Goal: Task Accomplishment & Management: Manage account settings

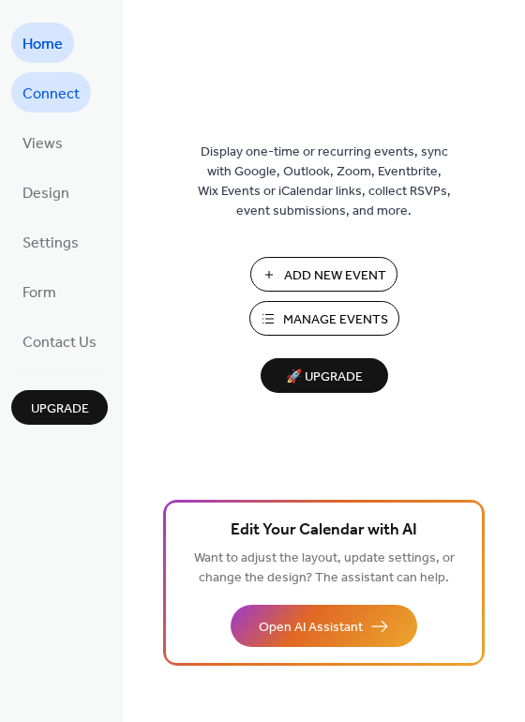
click at [54, 97] on span "Connect" at bounding box center [50, 94] width 57 height 29
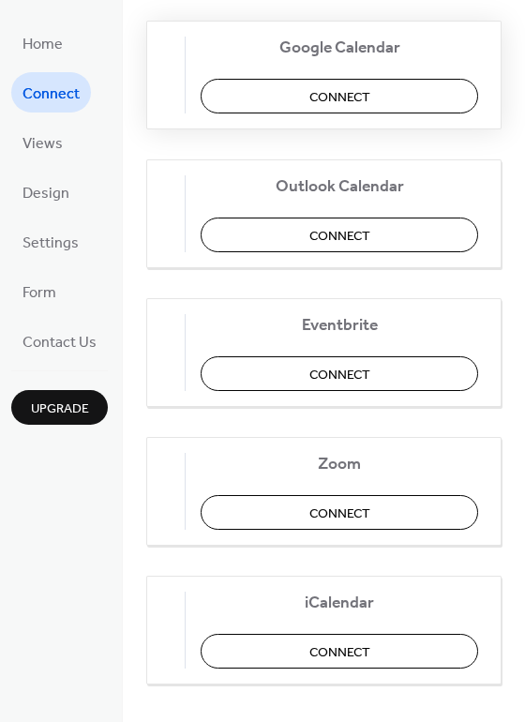
scroll to position [394, 0]
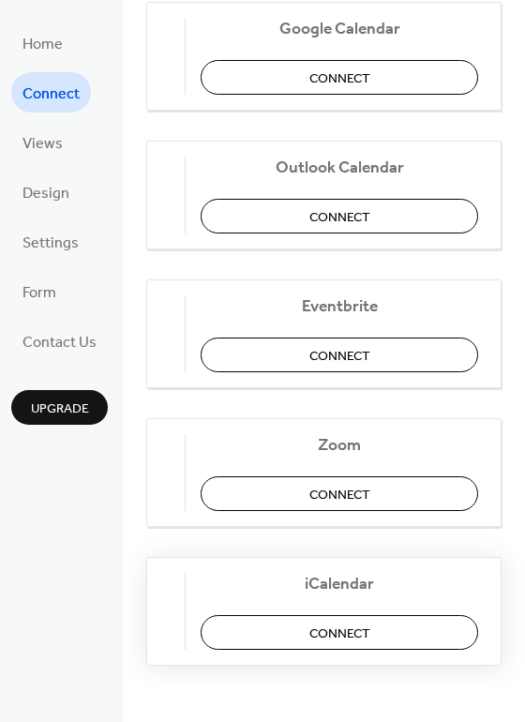
click at [305, 631] on button "Connect" at bounding box center [339, 632] width 277 height 35
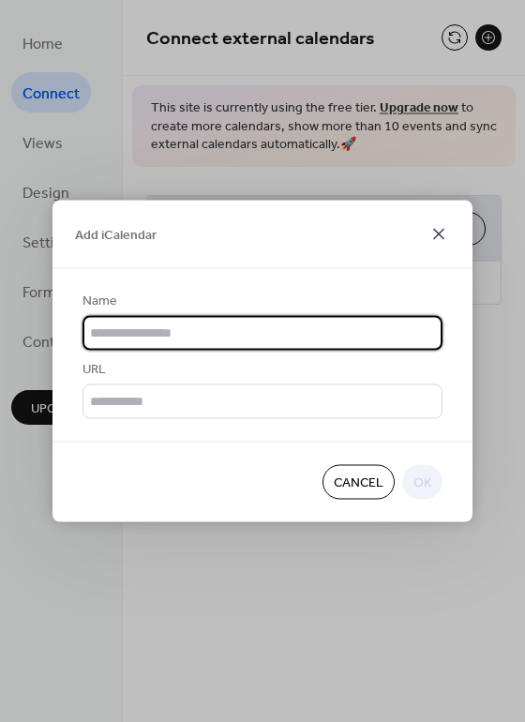
click at [439, 238] on icon at bounding box center [438, 234] width 22 height 22
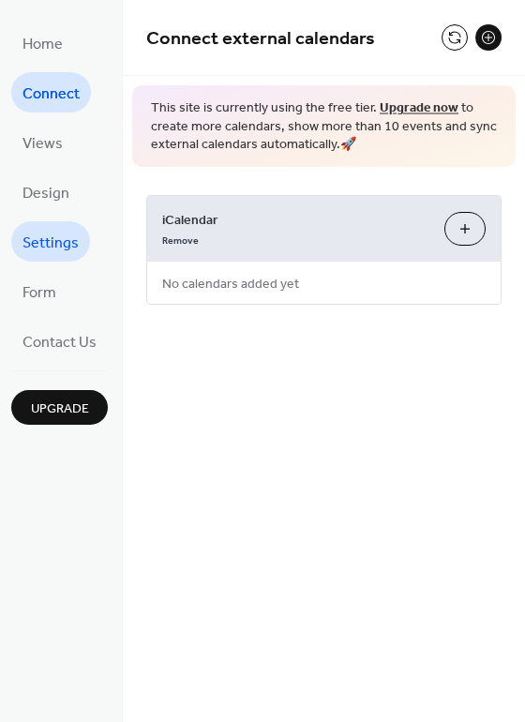
click at [43, 239] on span "Settings" at bounding box center [50, 243] width 56 height 29
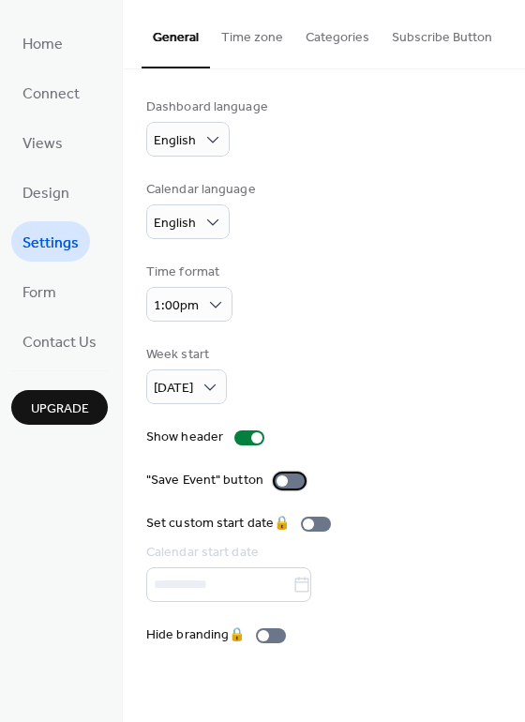
click at [290, 480] on div at bounding box center [290, 480] width 30 height 15
click at [282, 482] on div at bounding box center [290, 480] width 30 height 15
click at [447, 30] on button "Subscribe Button" at bounding box center [442, 33] width 123 height 67
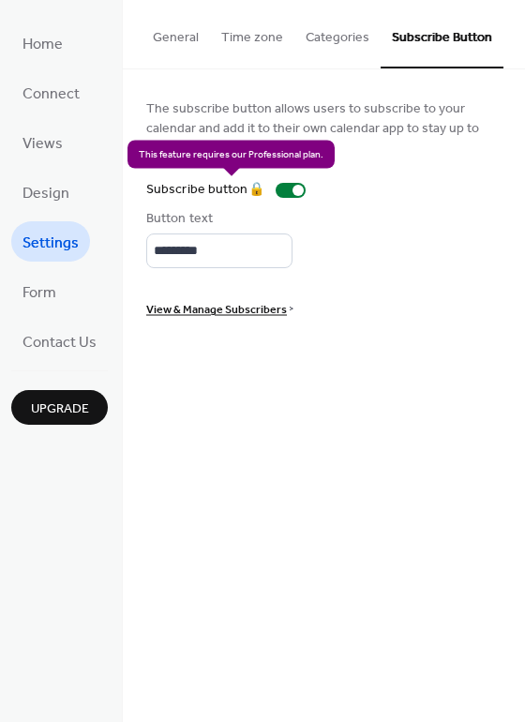
click at [248, 190] on div "Subscribe button 🔒" at bounding box center [229, 190] width 167 height 20
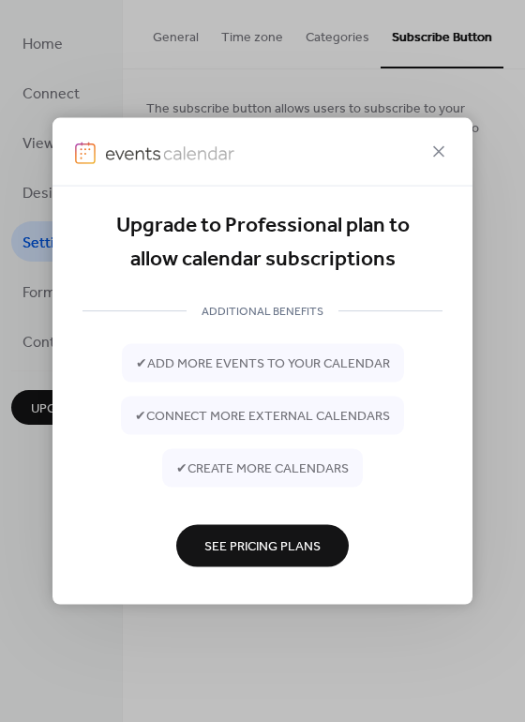
click at [244, 546] on span "See Pricing Plans" at bounding box center [262, 547] width 116 height 20
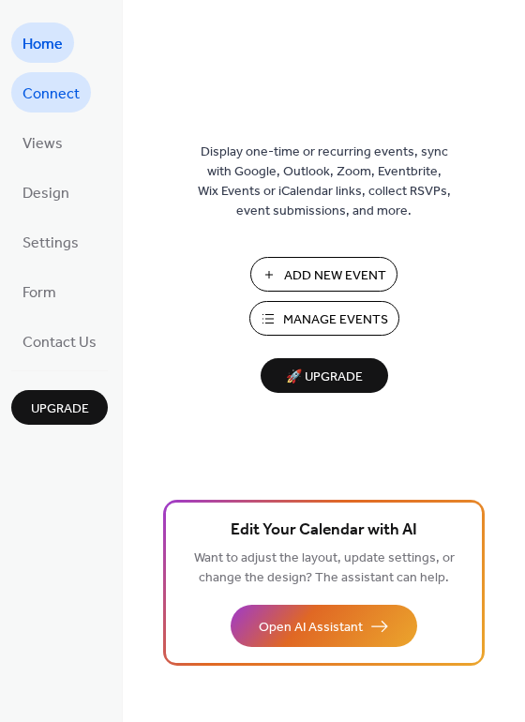
click at [42, 100] on span "Connect" at bounding box center [50, 94] width 57 height 29
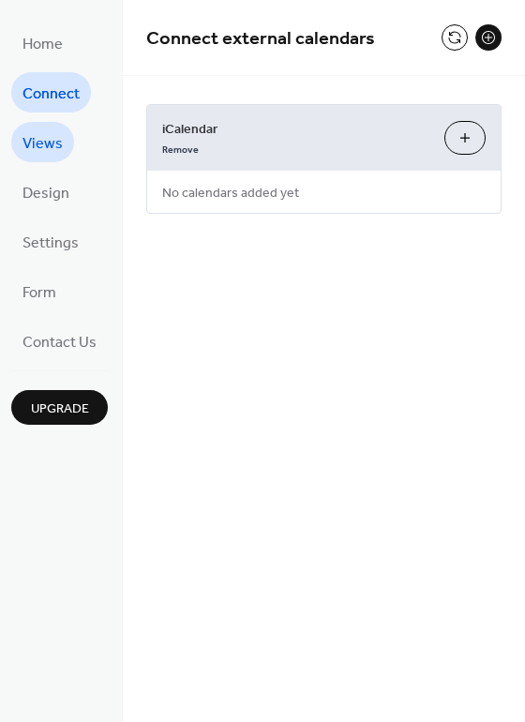
click at [37, 140] on span "Views" at bounding box center [42, 143] width 40 height 29
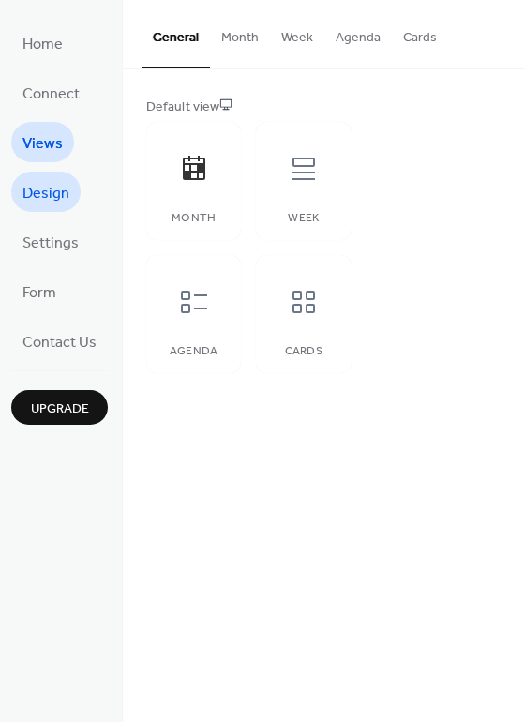
click at [47, 191] on span "Design" at bounding box center [45, 193] width 47 height 29
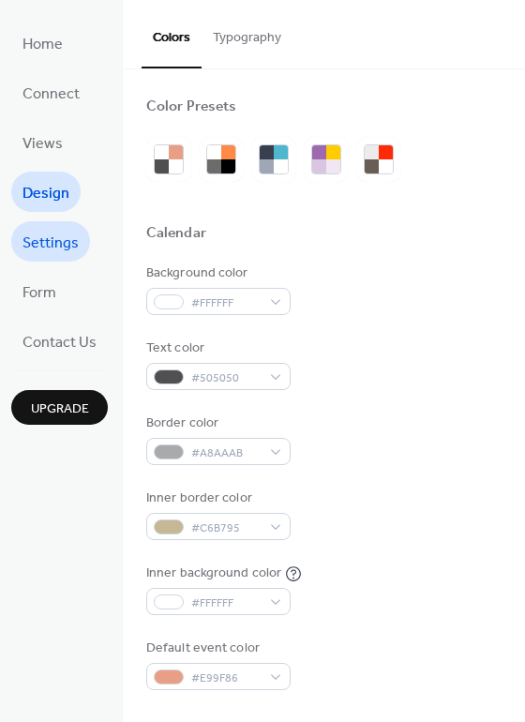
click at [51, 244] on span "Settings" at bounding box center [50, 243] width 56 height 29
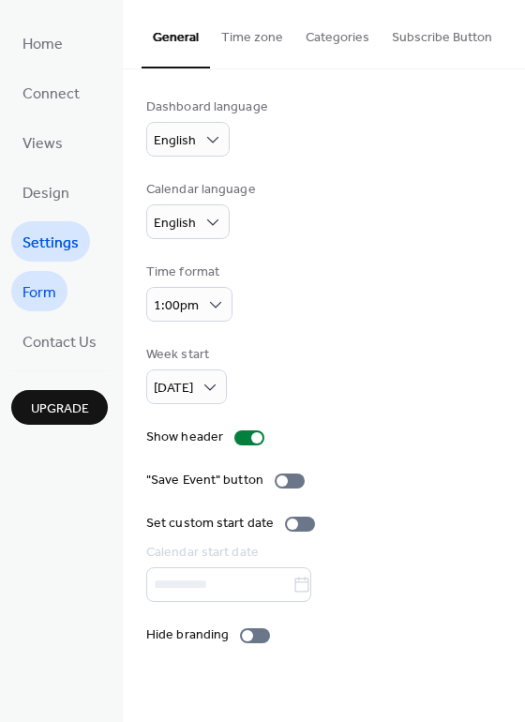
click at [33, 289] on span "Form" at bounding box center [39, 292] width 34 height 29
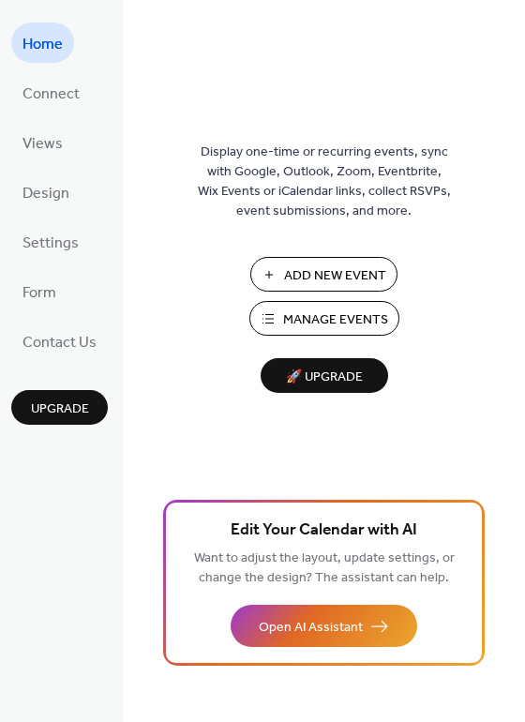
click at [308, 316] on span "Manage Events" at bounding box center [335, 320] width 105 height 20
